Goal: Transaction & Acquisition: Purchase product/service

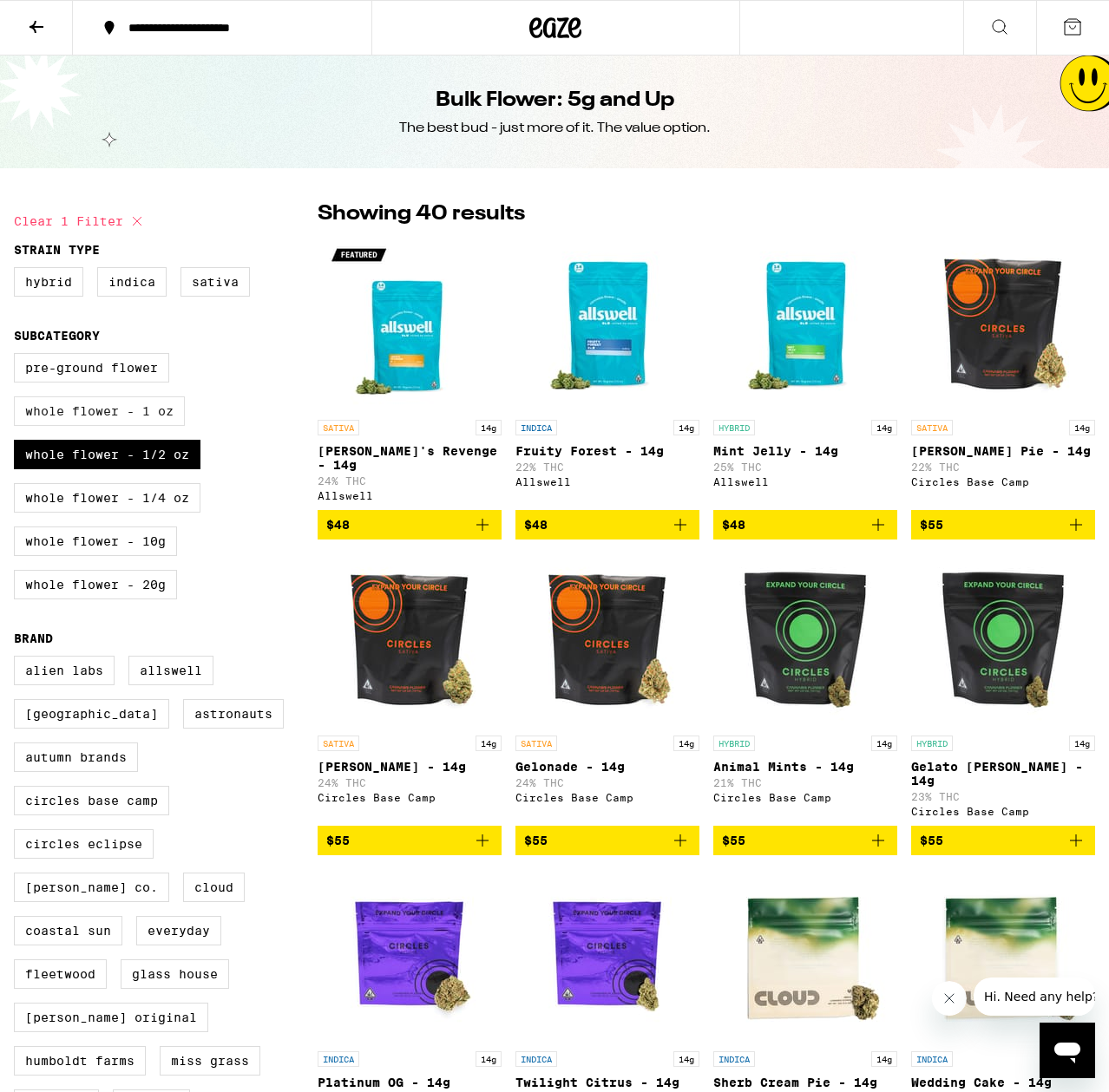
click at [148, 416] on label "Whole Flower - 1 oz" at bounding box center [99, 412] width 171 height 30
click at [18, 356] on input "Whole Flower - 1 oz" at bounding box center [18, 355] width 1 height 1
checkbox input "true"
click at [134, 469] on label "Whole Flower - 1/2 oz" at bounding box center [107, 455] width 187 height 30
click at [18, 356] on input "Whole Flower - 1/2 oz" at bounding box center [18, 355] width 1 height 1
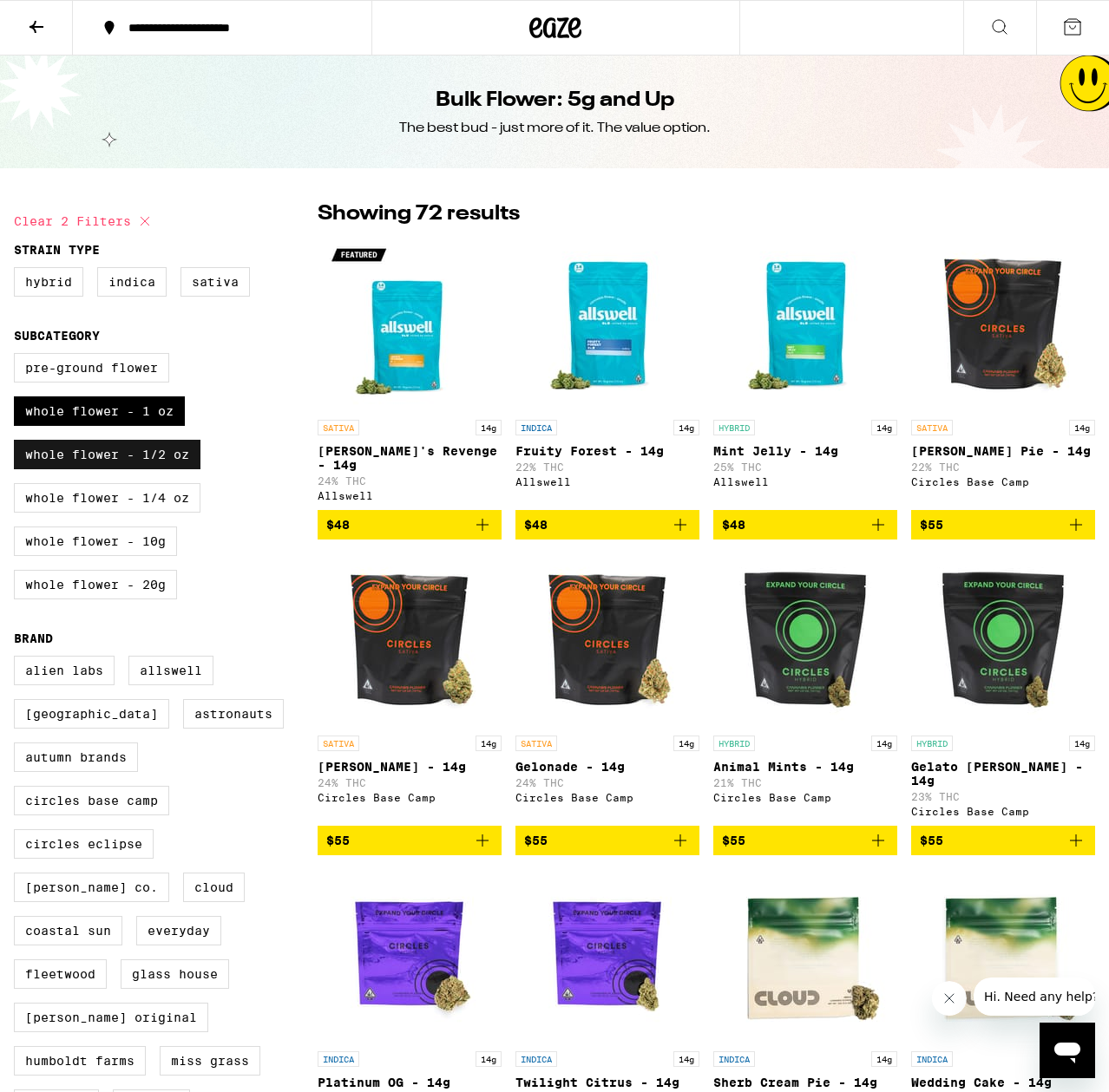
checkbox input "false"
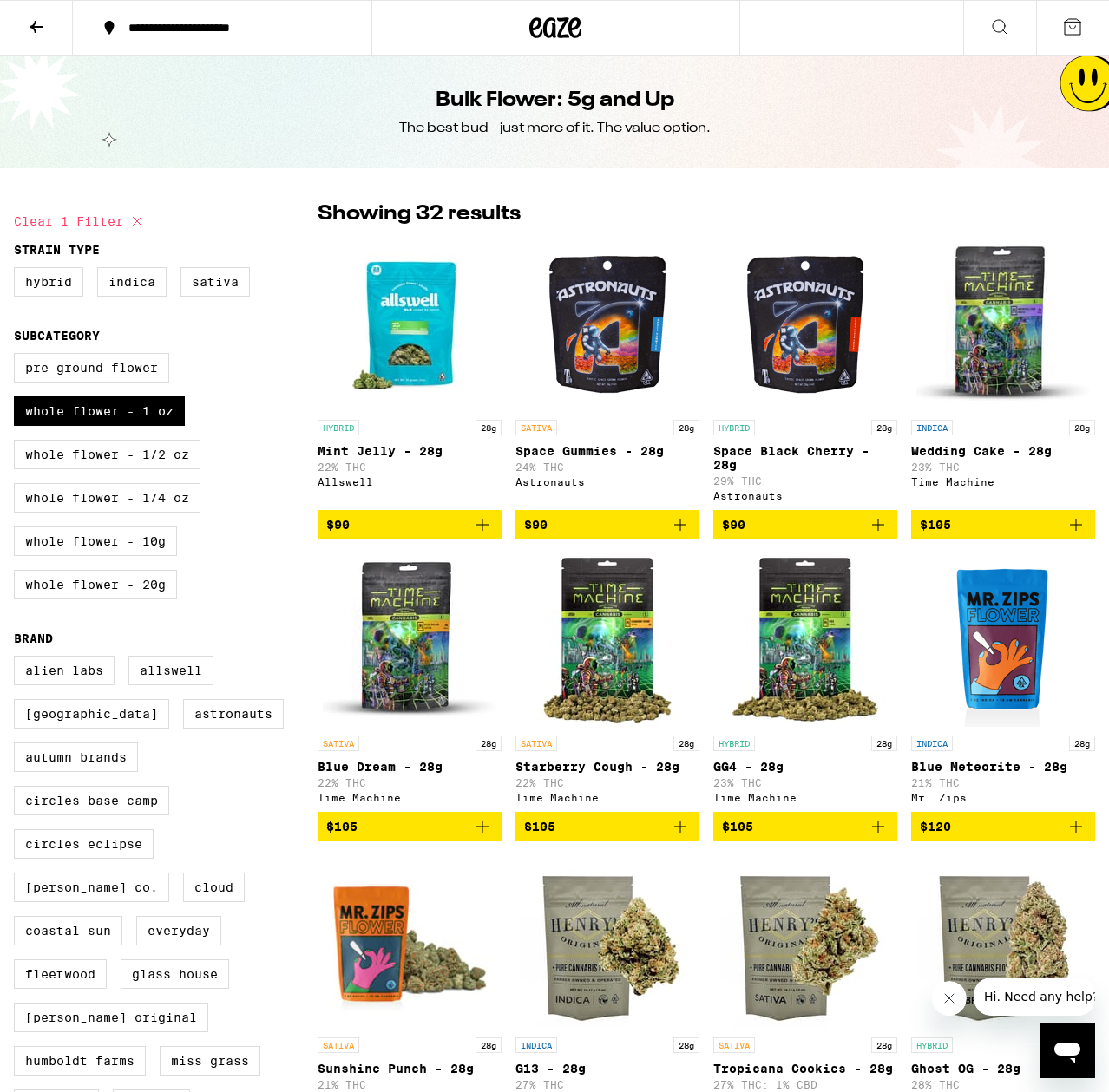
click at [682, 526] on icon "Add to bag" at bounding box center [679, 524] width 21 height 21
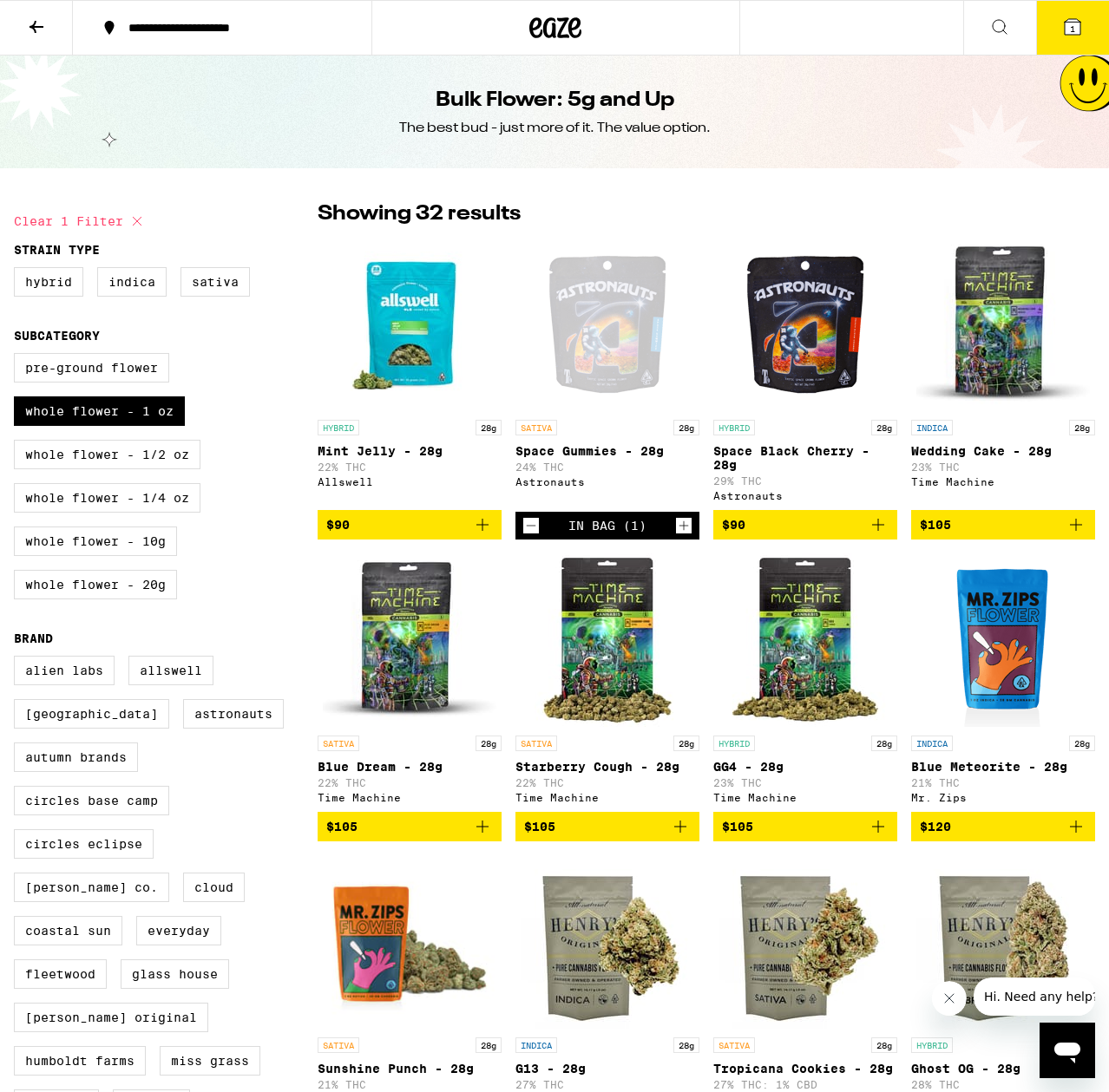
click at [1074, 26] on span "1" at bounding box center [1071, 29] width 5 height 11
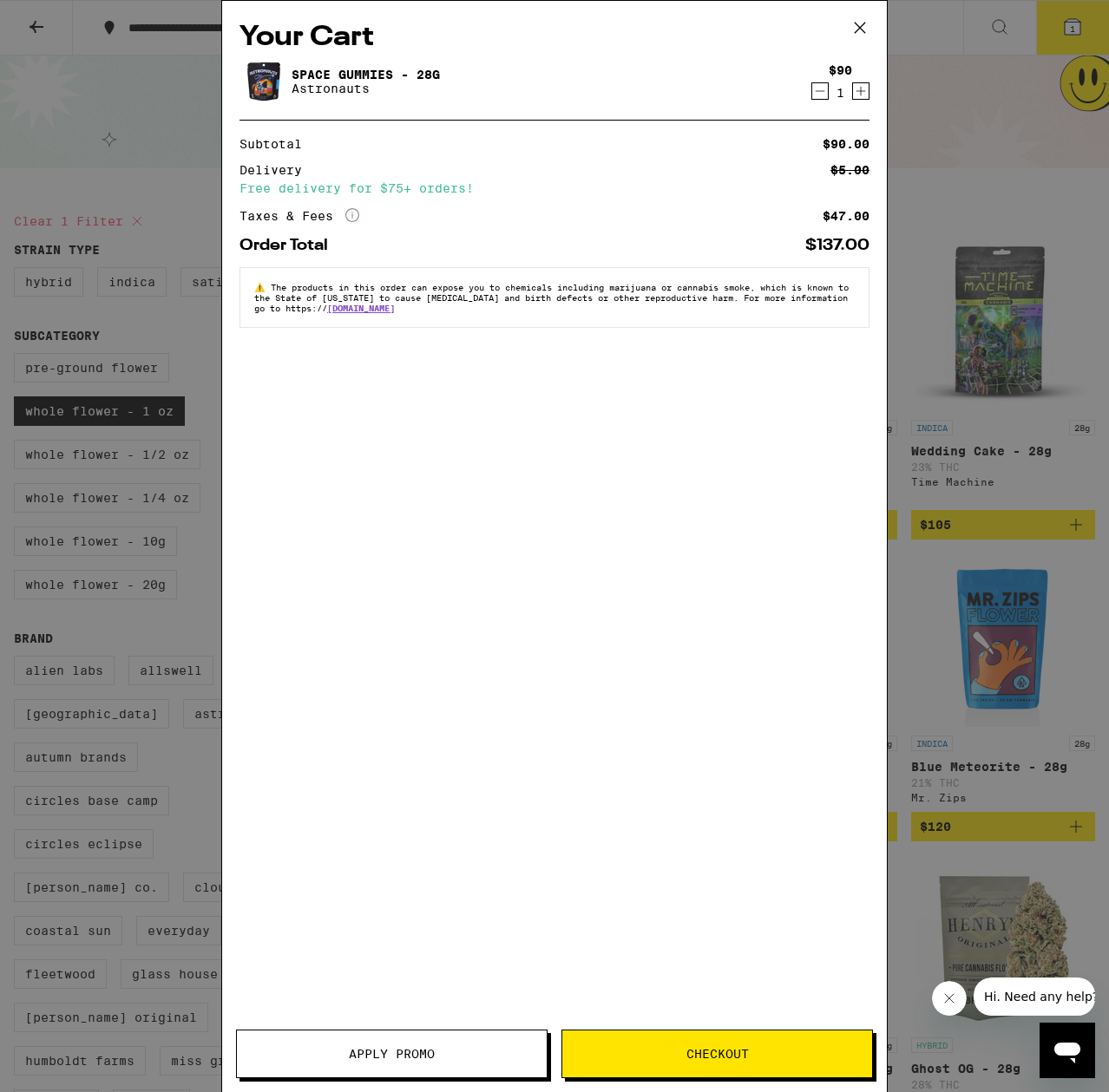
click at [747, 1044] on button "Checkout" at bounding box center [717, 1053] width 311 height 48
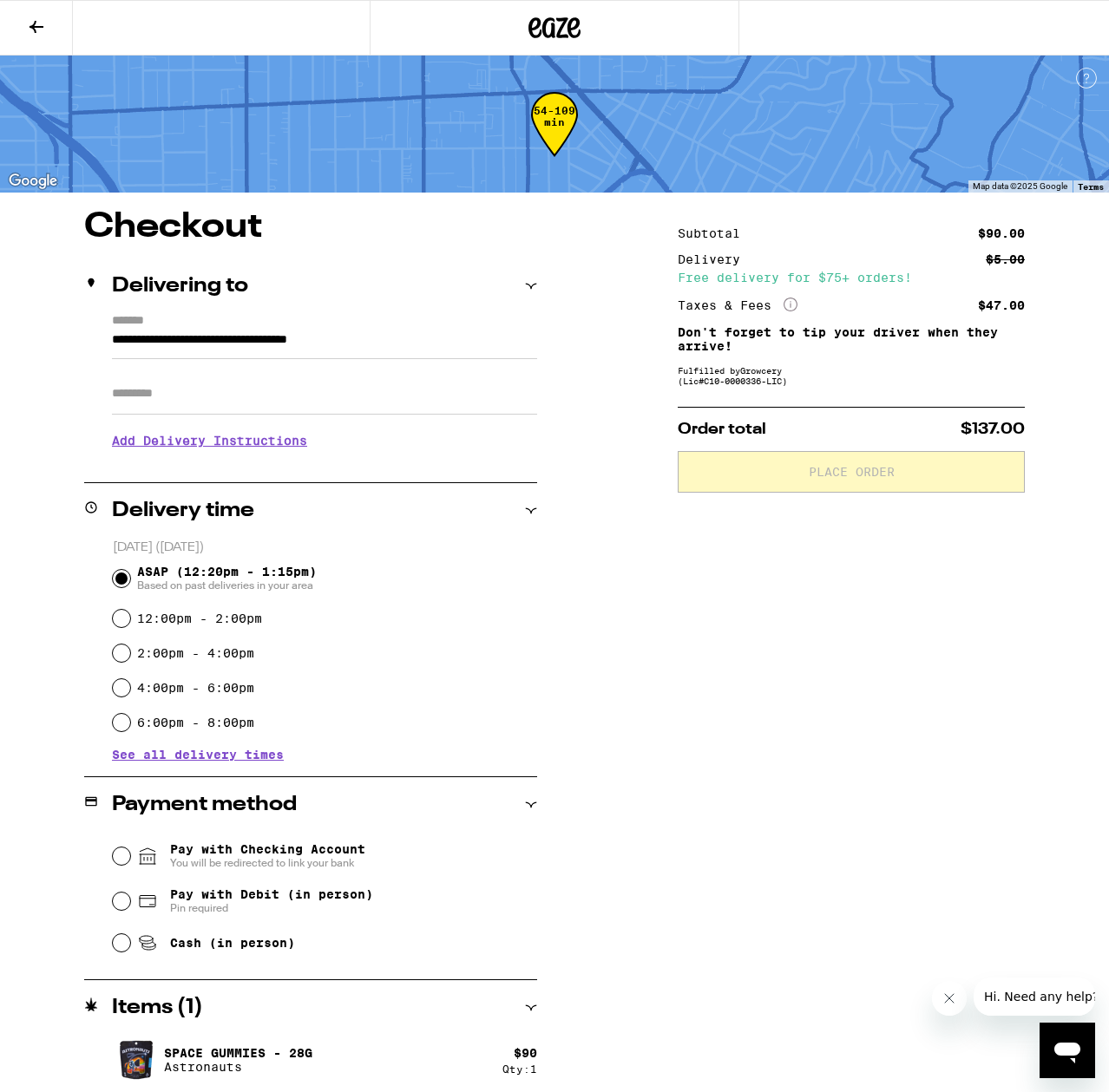
click at [189, 398] on input "Apt/Suite" at bounding box center [324, 394] width 426 height 41
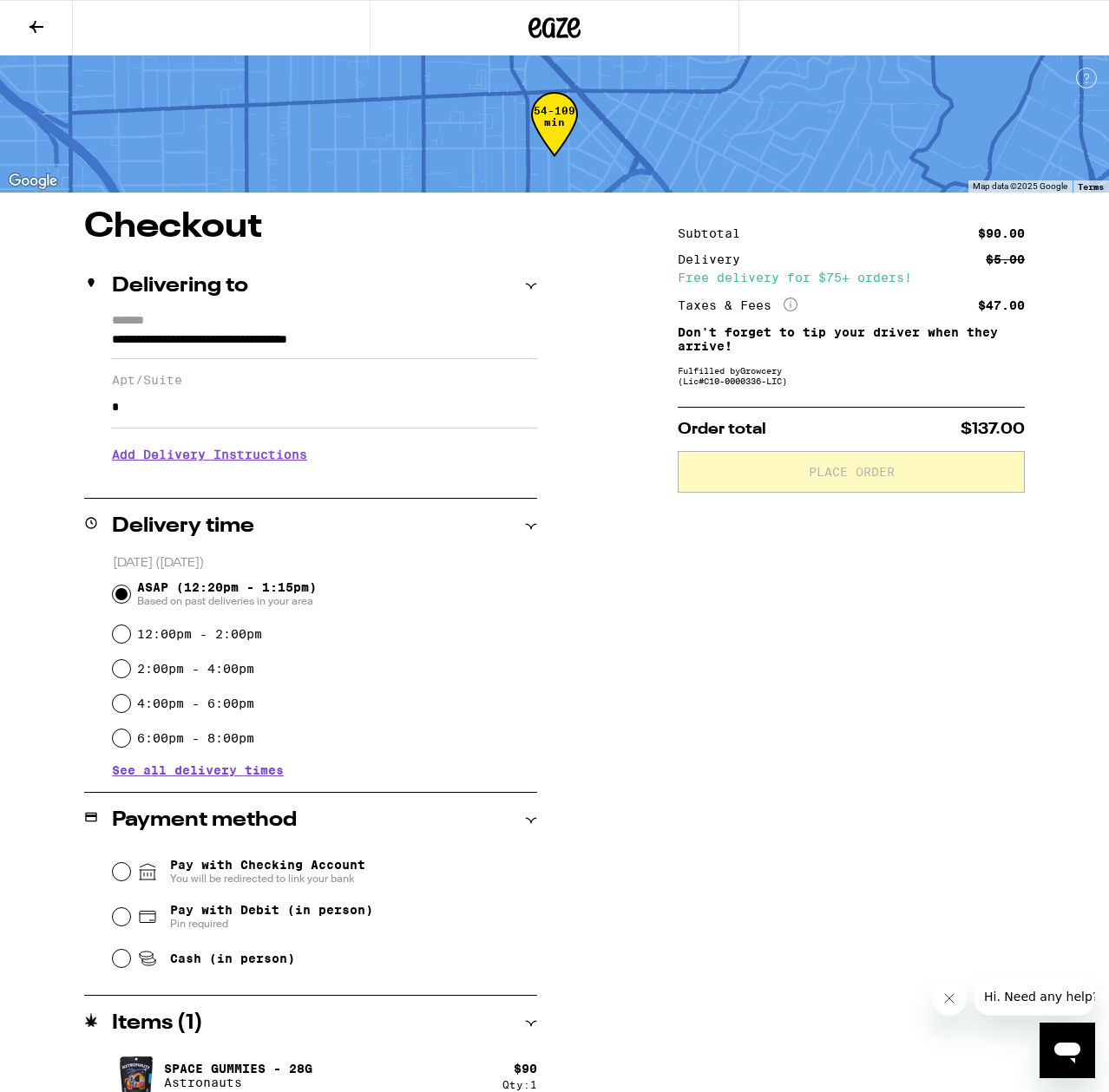
type input "*"
drag, startPoint x: 717, startPoint y: 604, endPoint x: 419, endPoint y: 595, distance: 298.1
click at [690, 606] on div "Subtotal $90.00 Delivery $5.00 Free delivery for $75+ orders! Taxes & Fees More…" at bounding box center [850, 663] width 347 height 905
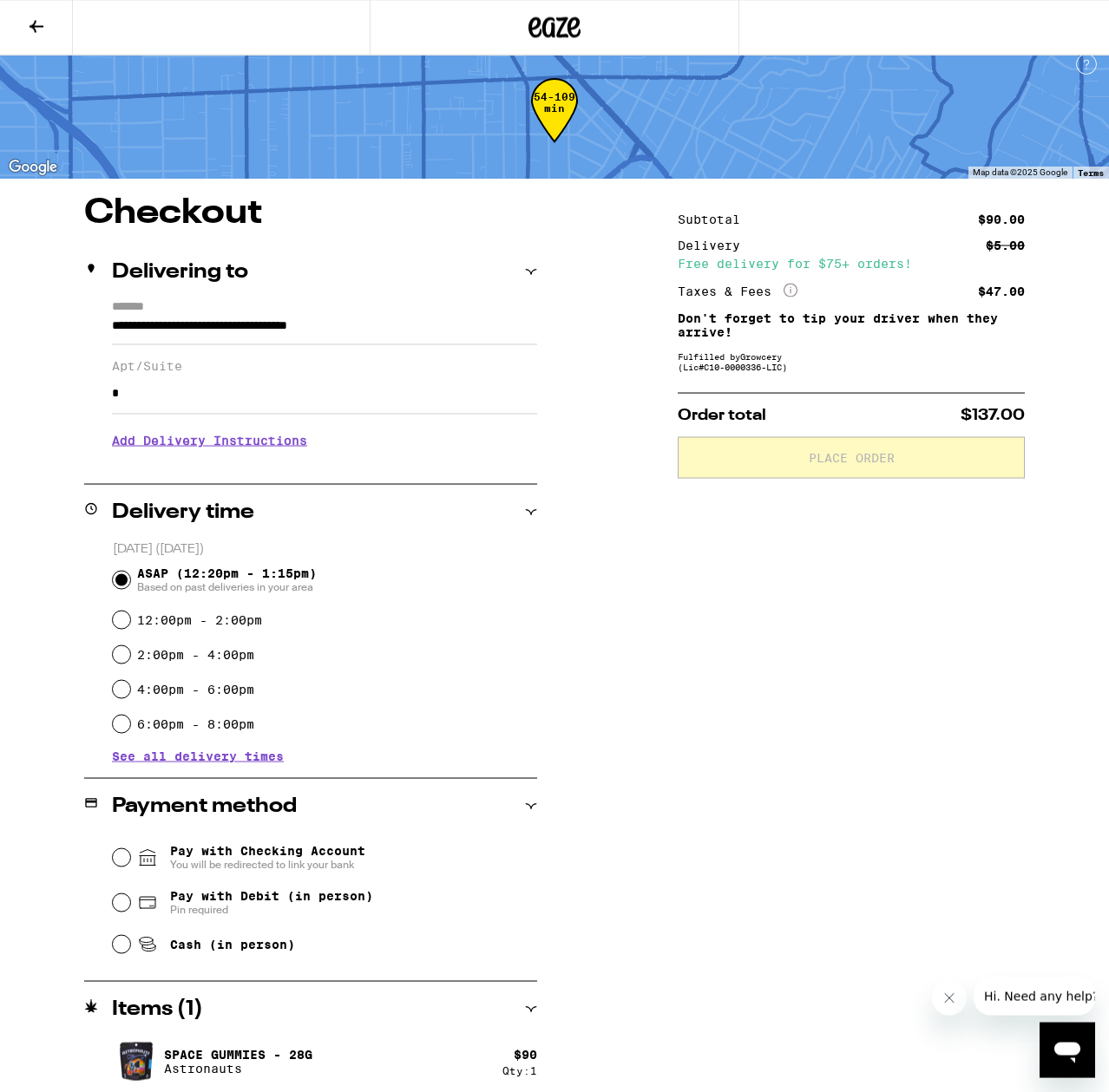
scroll to position [23, 0]
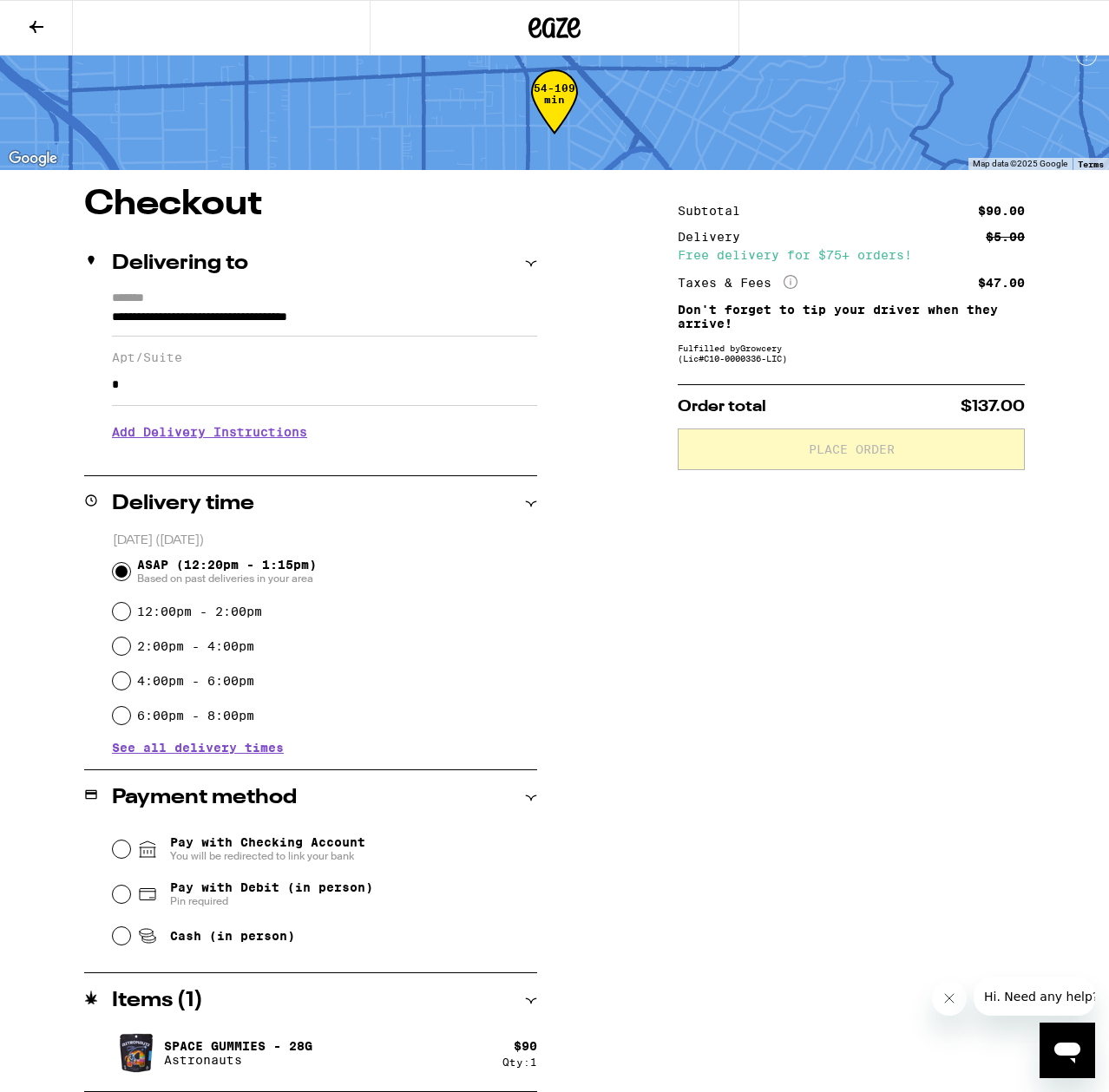
click at [189, 943] on span "Cash (in person)" at bounding box center [232, 936] width 125 height 14
click at [130, 945] on input "Cash (in person)" at bounding box center [121, 936] width 18 height 18
radio input "true"
click at [520, 801] on div "Payment method" at bounding box center [310, 798] width 453 height 21
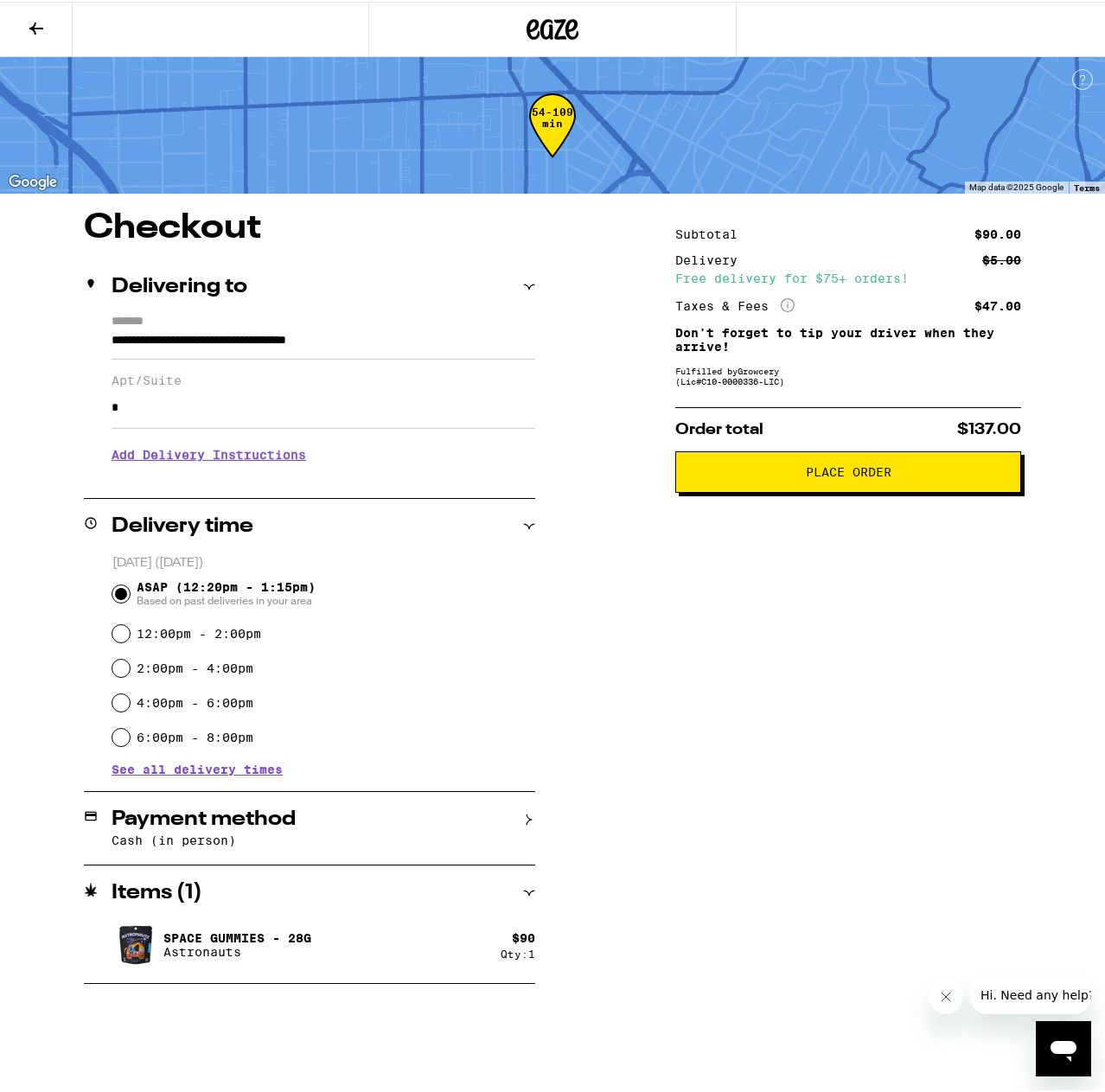
scroll to position [0, 0]
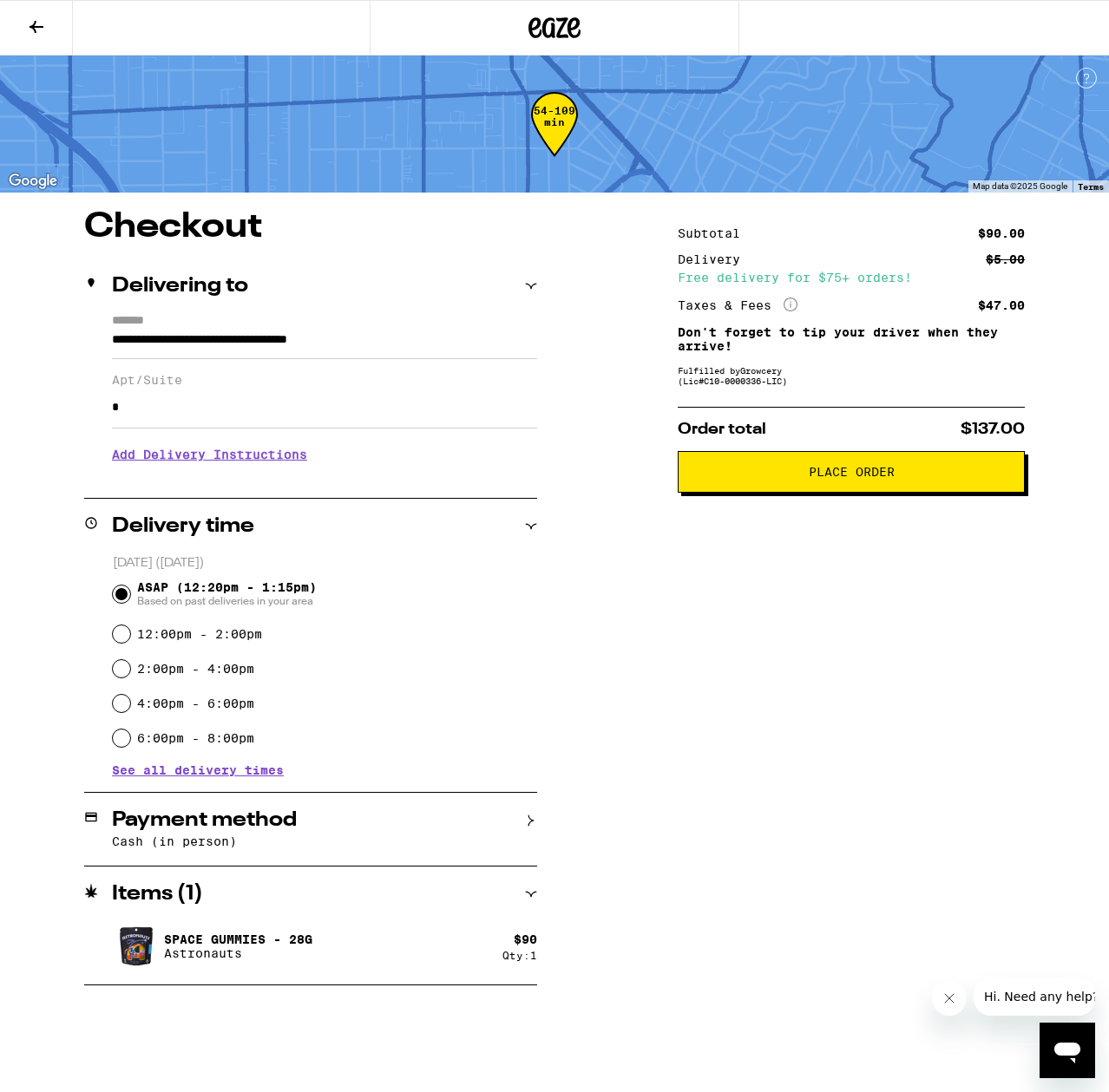
click at [514, 519] on div "Delivery time" at bounding box center [310, 526] width 453 height 21
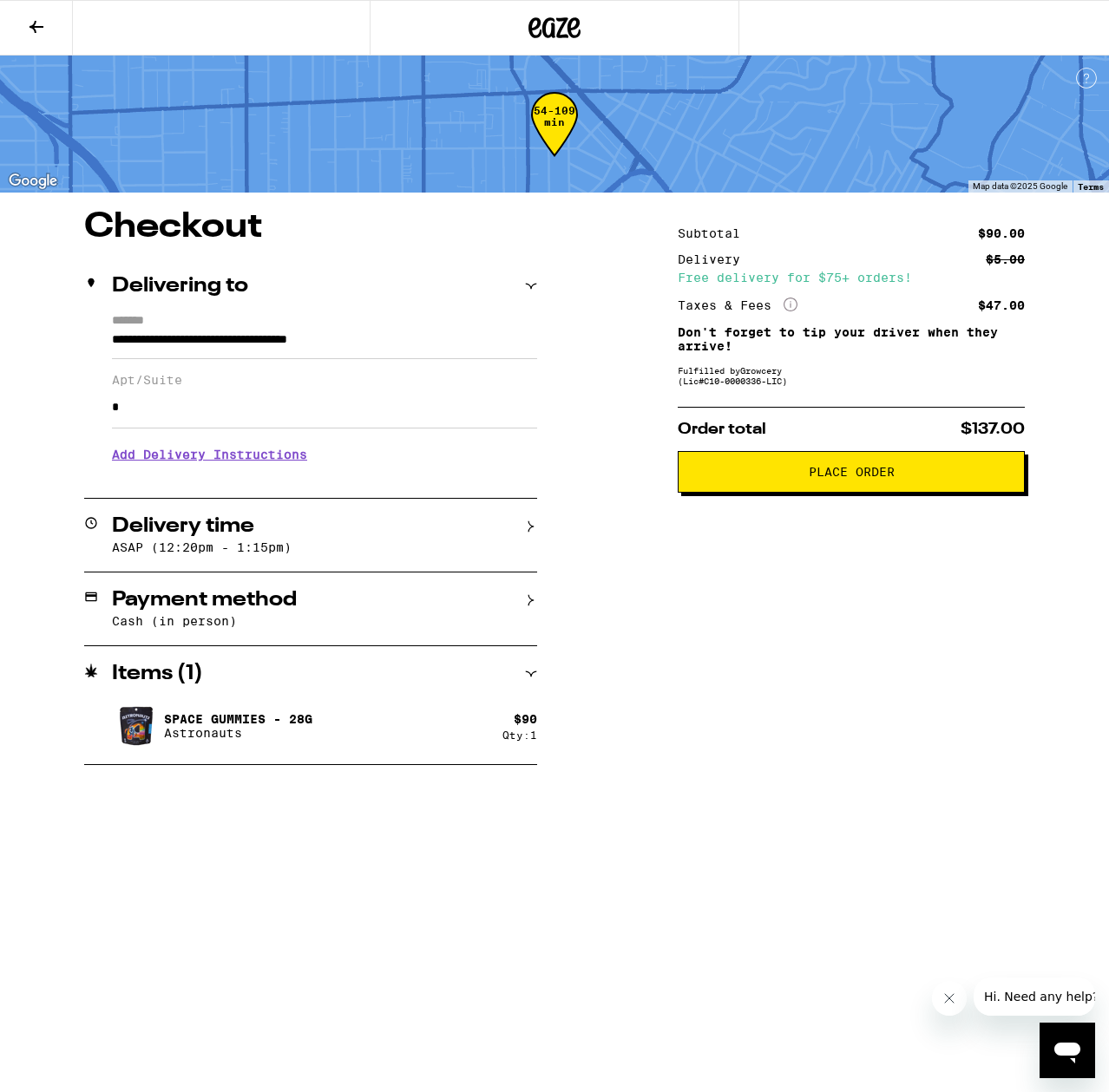
click at [856, 493] on button "Place Order" at bounding box center [850, 472] width 347 height 41
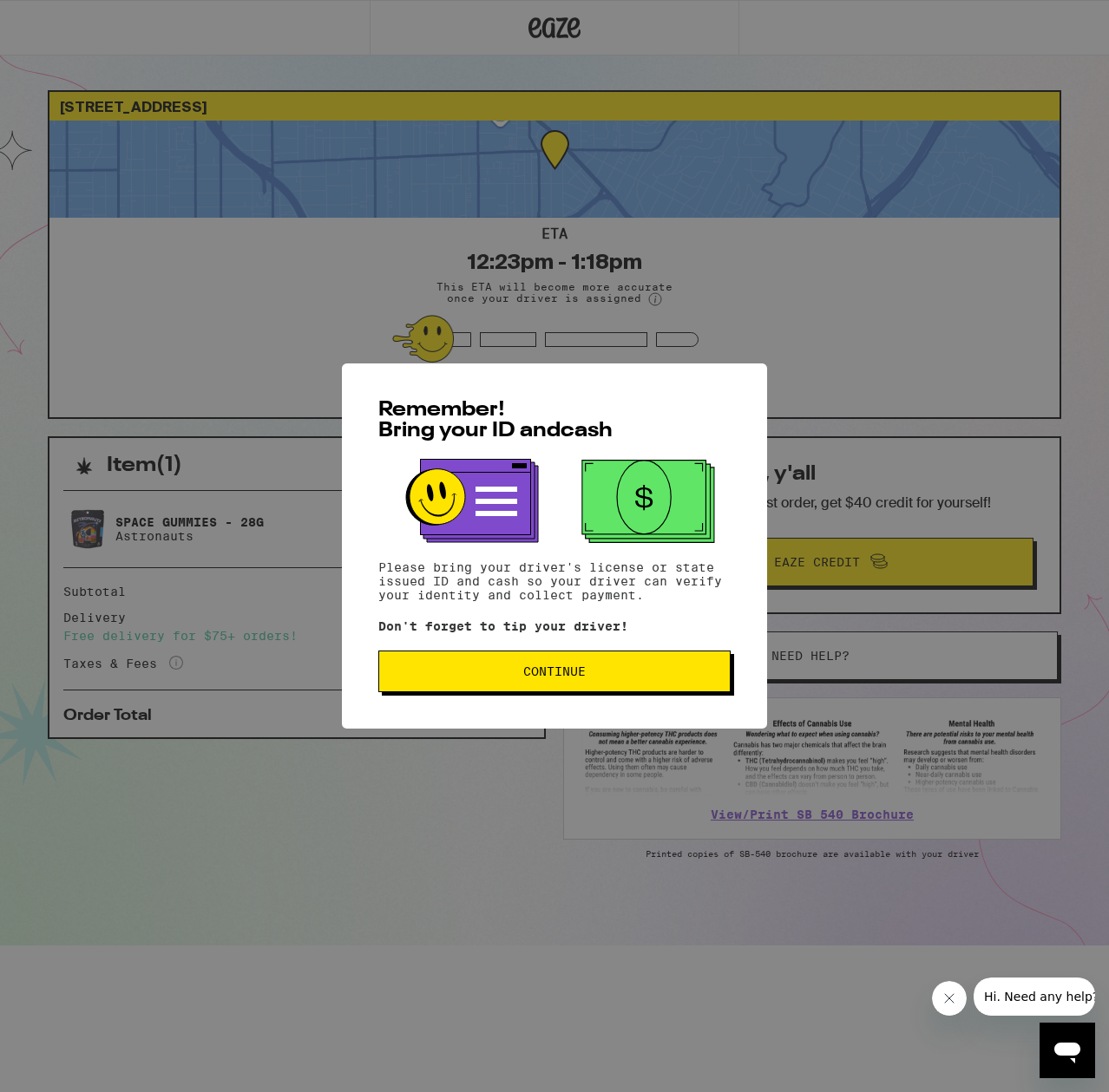
click at [636, 663] on button "Continue" at bounding box center [554, 671] width 353 height 41
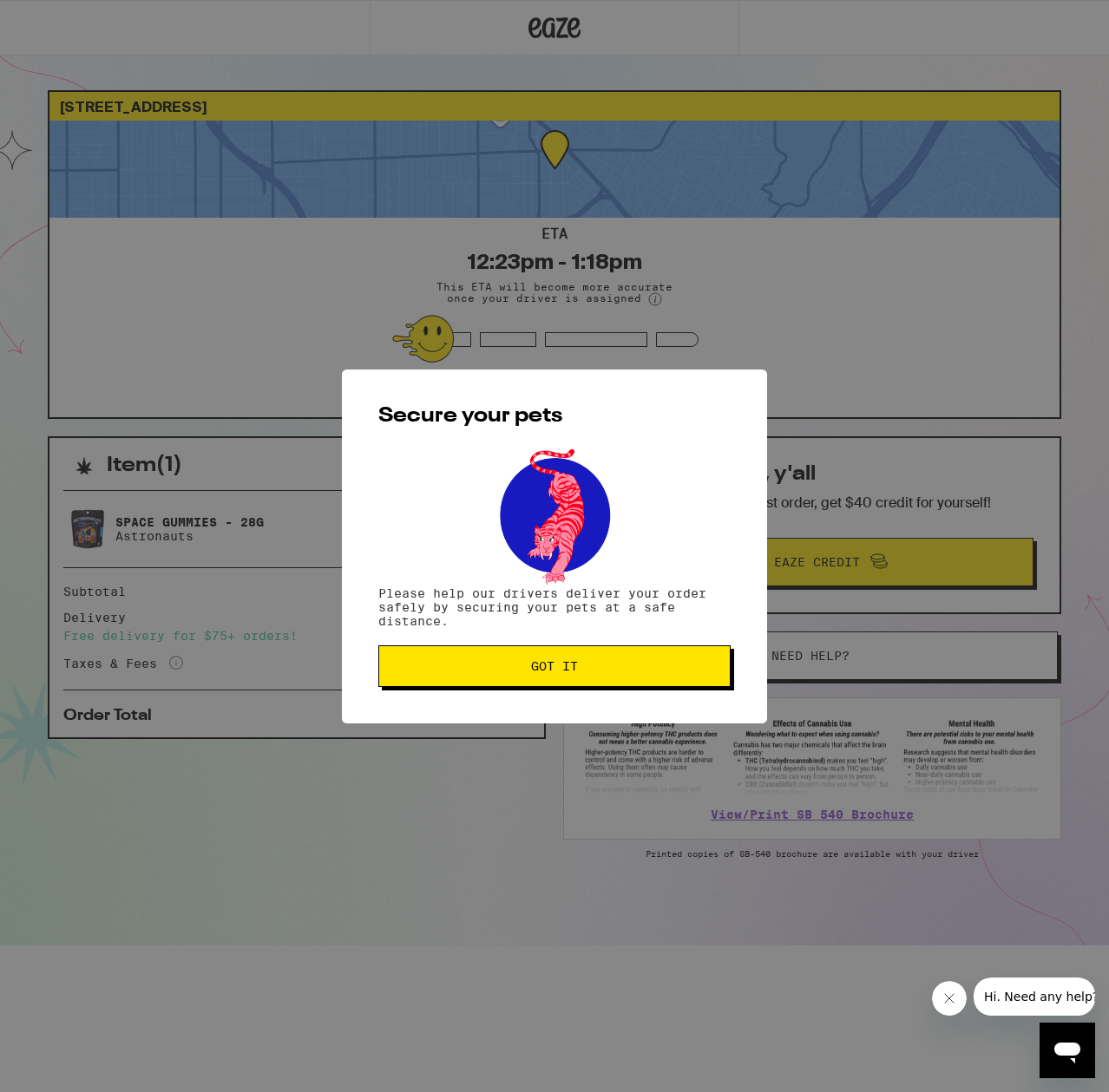
click at [690, 680] on button "Got it" at bounding box center [554, 666] width 353 height 41
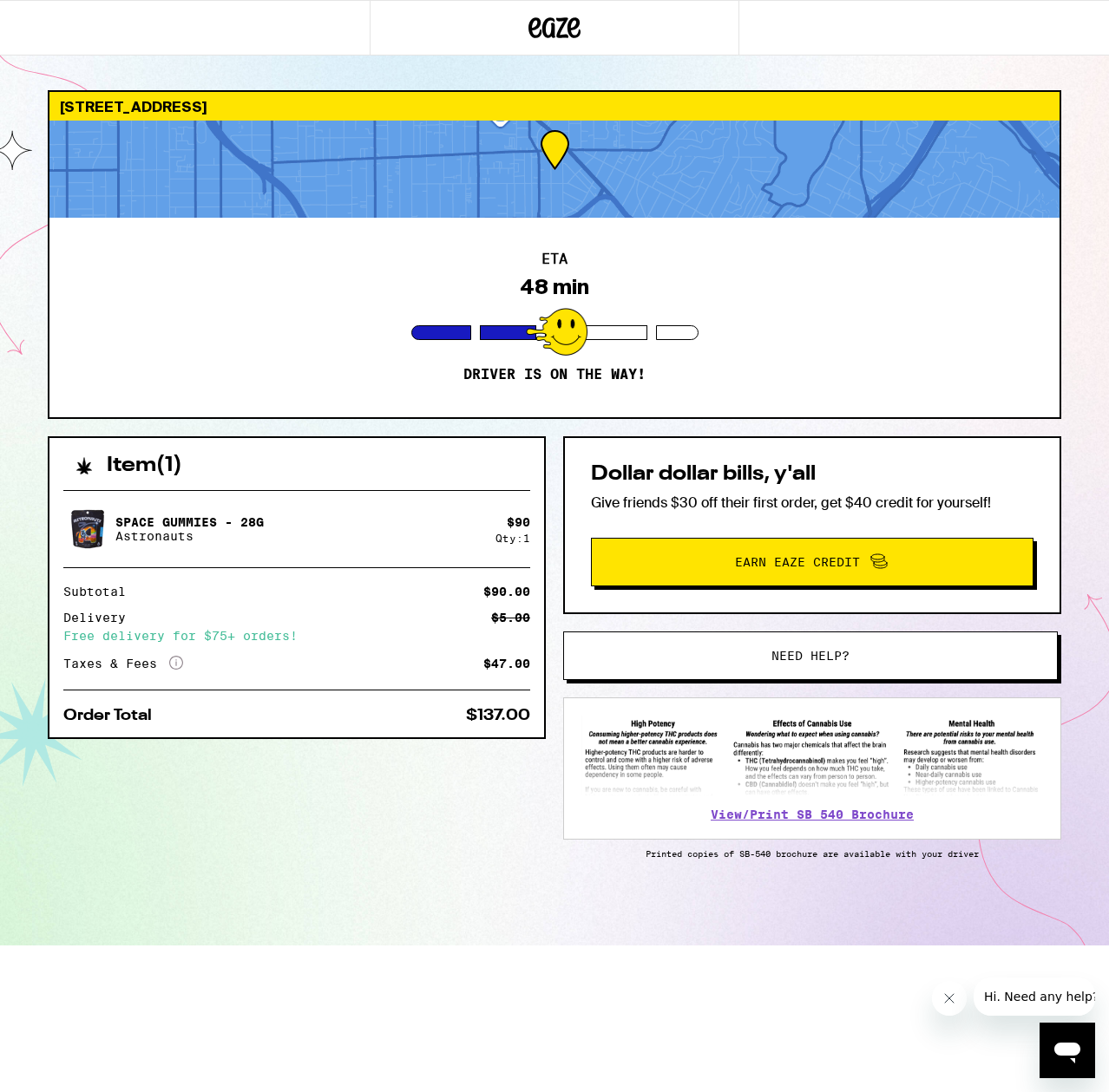
click at [180, 669] on link "More Info" at bounding box center [176, 665] width 14 height 14
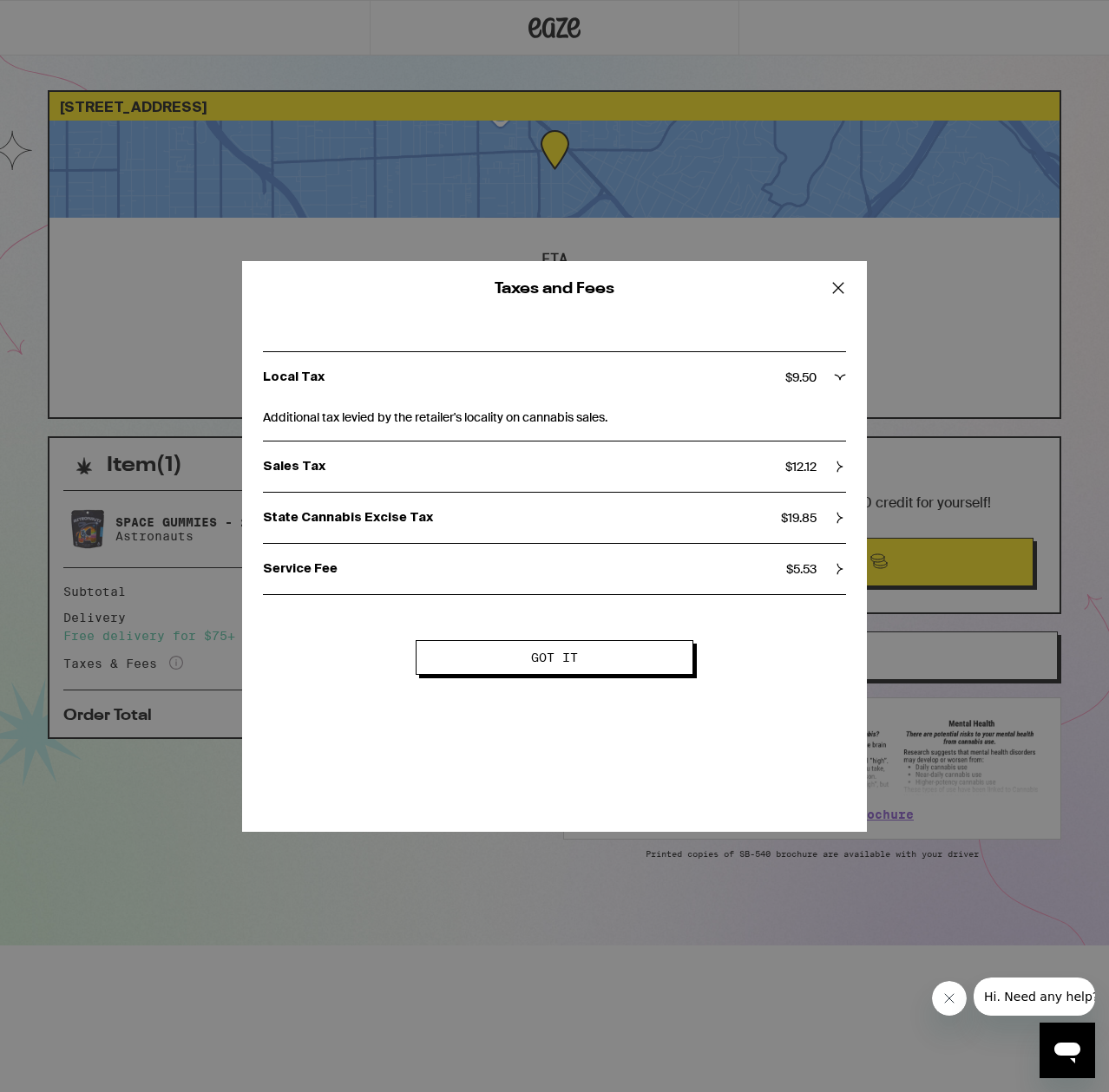
click at [180, 669] on div "Taxes and Fees Local Tax $ 9.50 Additional tax levied by the retailer's localit…" at bounding box center [554, 546] width 1109 height 1092
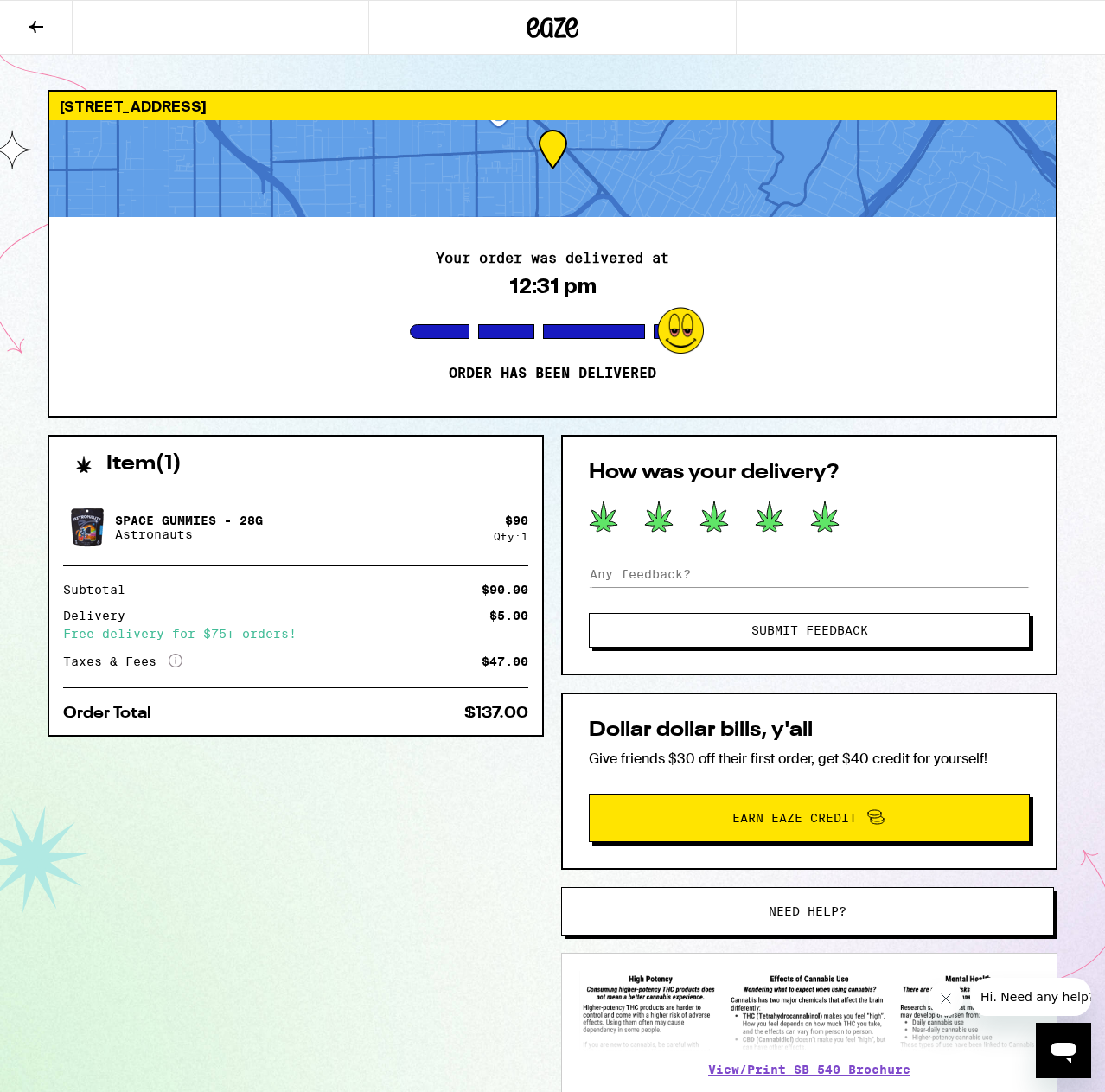
click at [821, 517] on icon at bounding box center [825, 516] width 28 height 30
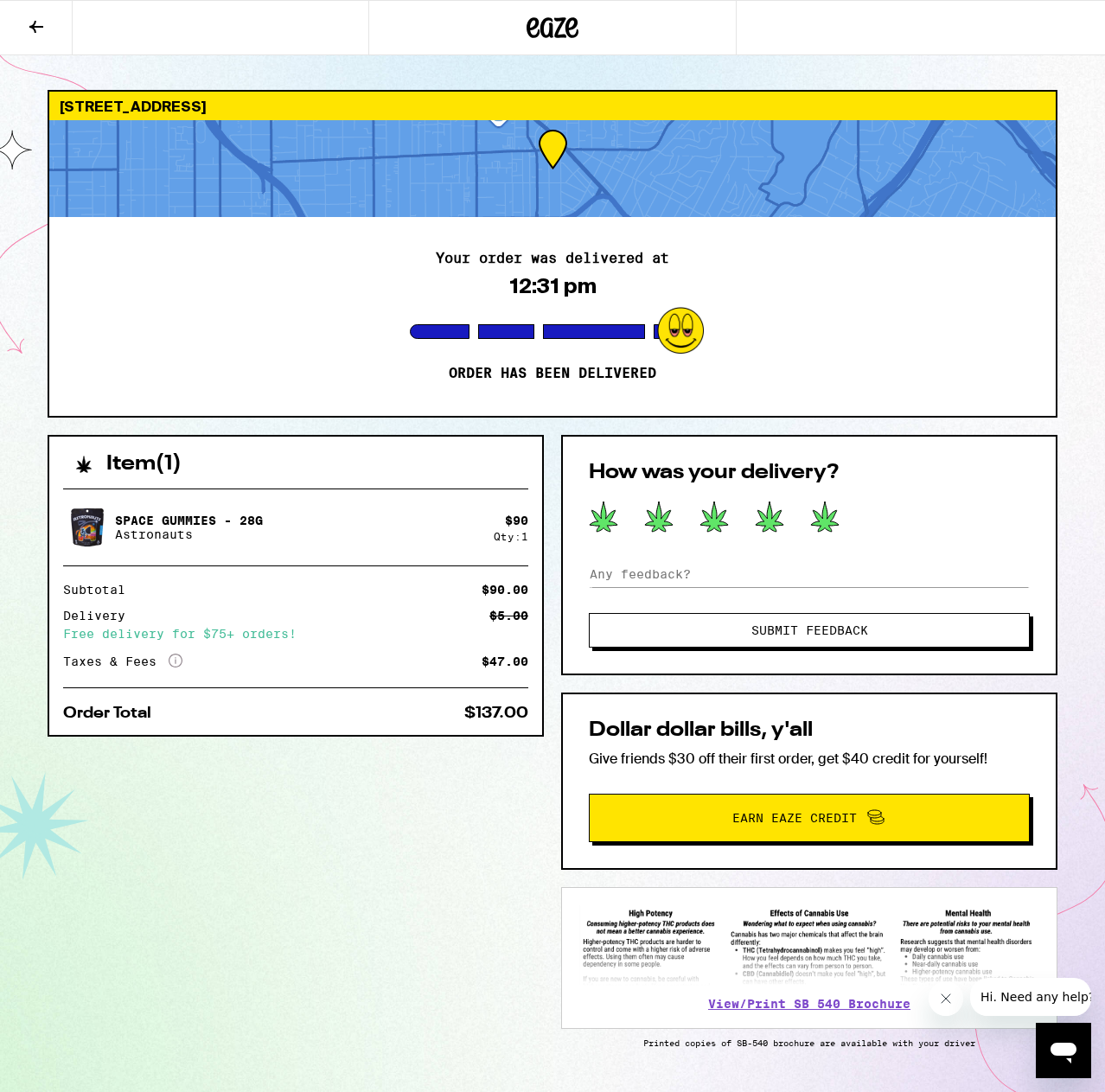
click at [837, 644] on button "Submit Feedback" at bounding box center [809, 630] width 441 height 34
